Goal: Navigation & Orientation: Find specific page/section

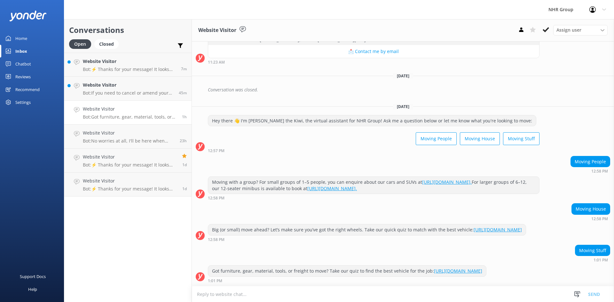
scroll to position [165, 0]
click at [102, 89] on div "Website Visitor Bot: If you need to cancel or amend your rental reservation, pl…" at bounding box center [128, 89] width 91 height 14
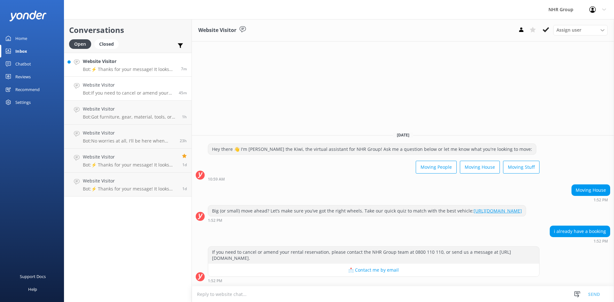
click at [125, 70] on p "Bot: ⚡ Thanks for your message! It looks like this one might be best handled by…" at bounding box center [129, 69] width 93 height 6
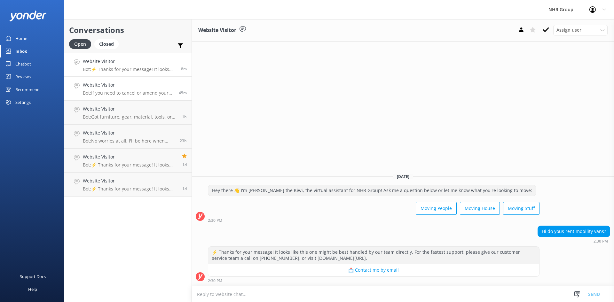
click at [126, 88] on h4 "Website Visitor" at bounding box center [128, 85] width 91 height 7
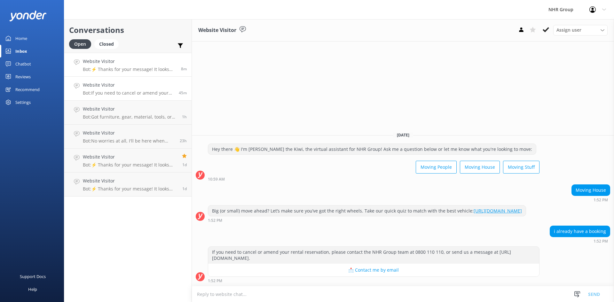
click at [124, 66] on p "Bot: ⚡ Thanks for your message! It looks like this one might be best handled by…" at bounding box center [129, 69] width 93 height 6
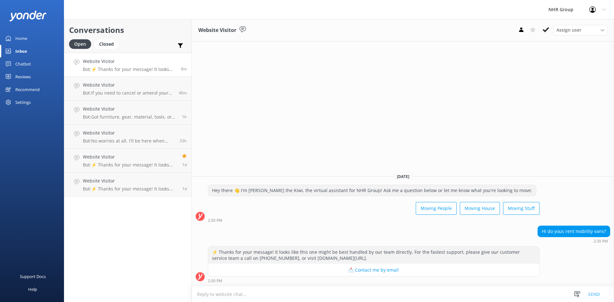
click at [29, 40] on link "Home" at bounding box center [32, 38] width 64 height 13
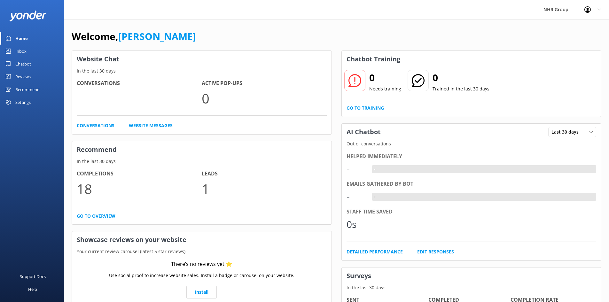
click at [26, 48] on div "Inbox" at bounding box center [20, 51] width 11 height 13
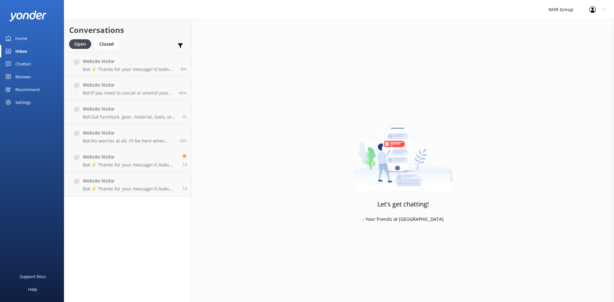
click at [28, 36] on link "Home" at bounding box center [32, 38] width 64 height 13
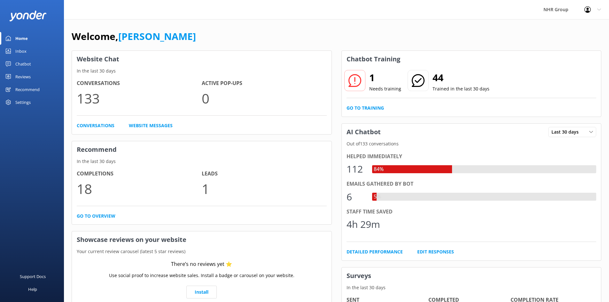
click at [27, 50] on link "Inbox" at bounding box center [32, 51] width 64 height 13
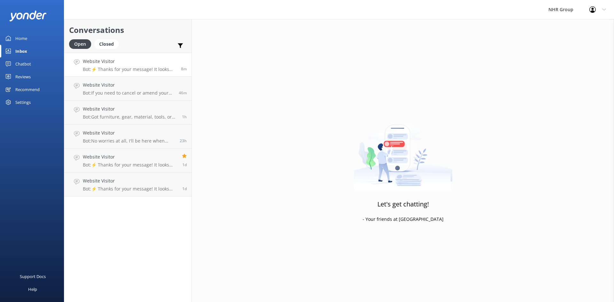
click at [123, 63] on h4 "Website Visitor" at bounding box center [129, 61] width 93 height 7
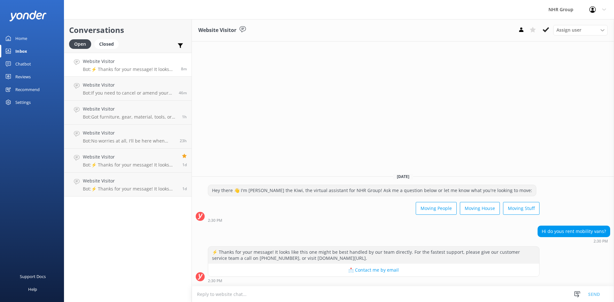
click at [24, 39] on div "Home" at bounding box center [21, 38] width 12 height 13
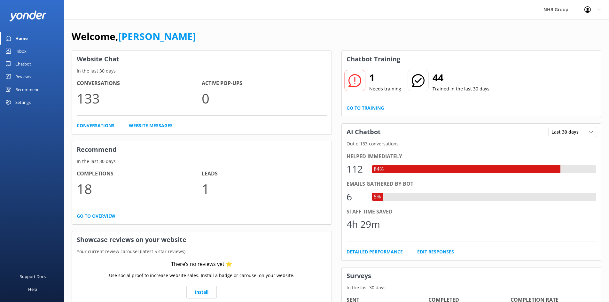
click at [363, 106] on link "Go to Training" at bounding box center [365, 108] width 37 height 7
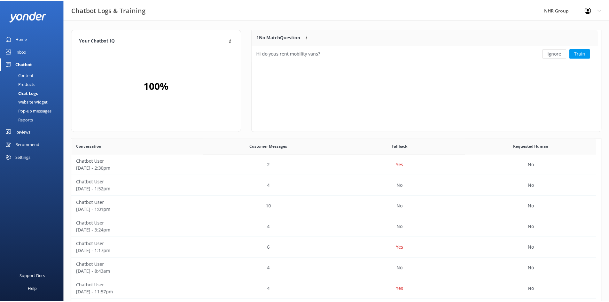
scroll to position [27, 344]
